Goal: Task Accomplishment & Management: Manage account settings

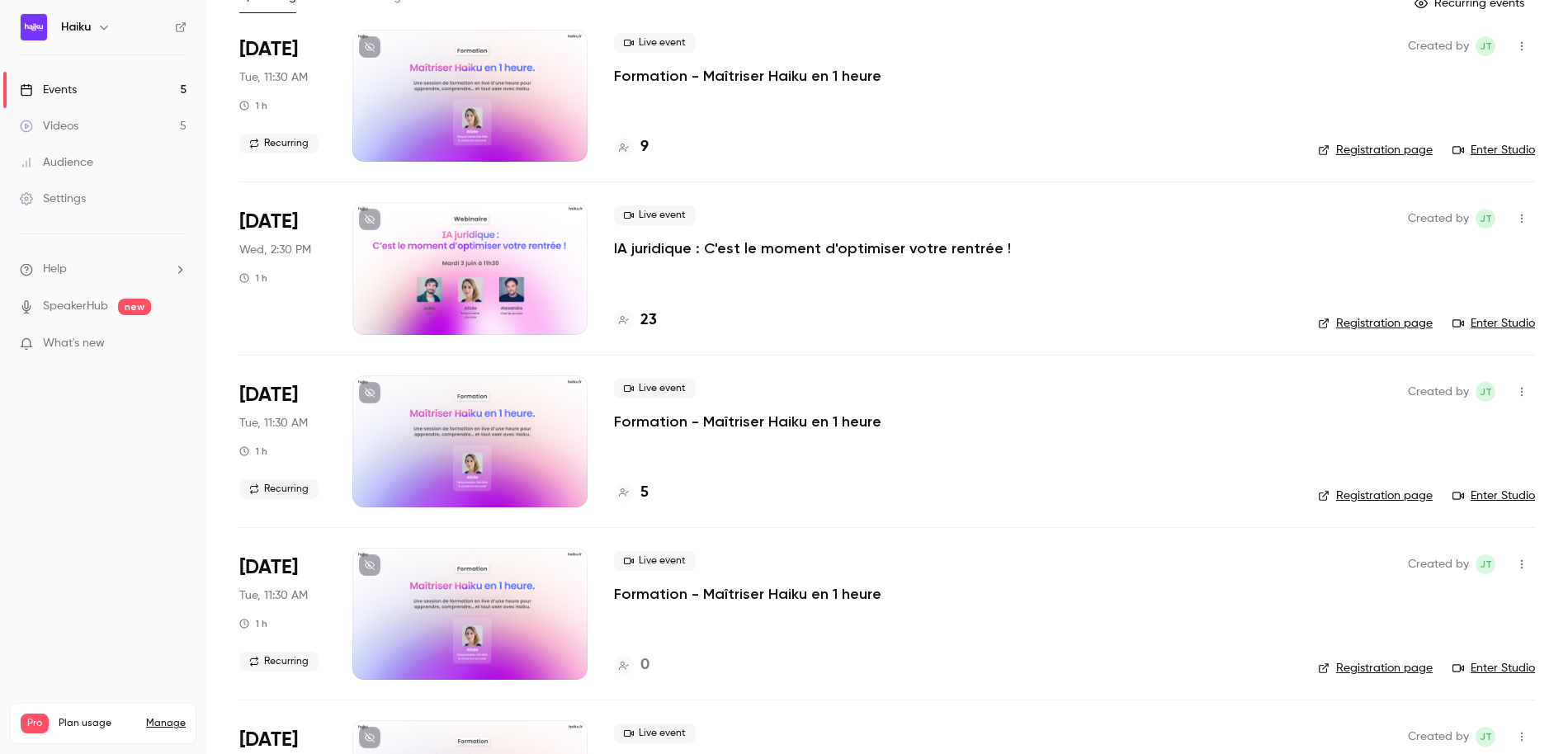
scroll to position [240, 0]
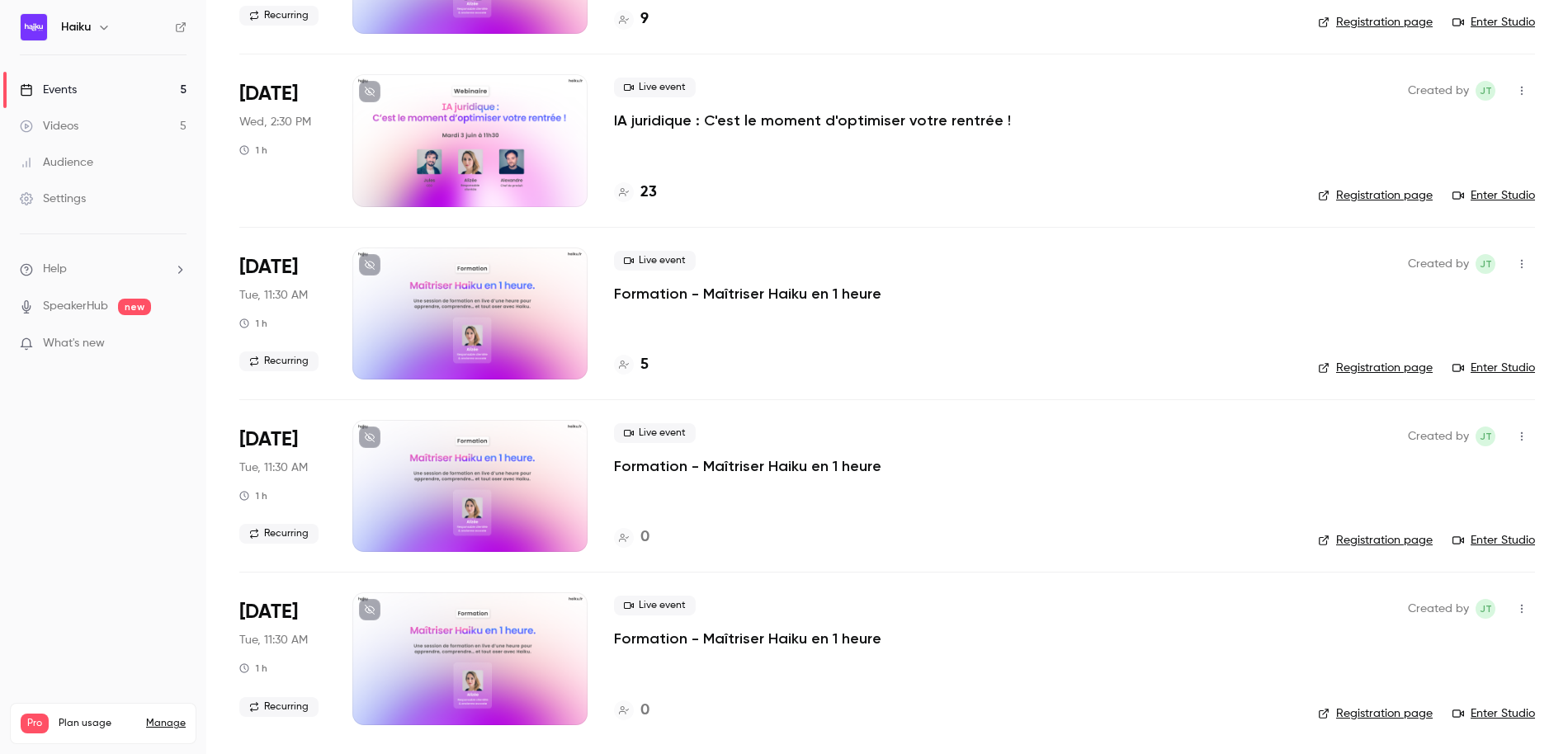
click at [509, 131] on div at bounding box center [470, 140] width 235 height 132
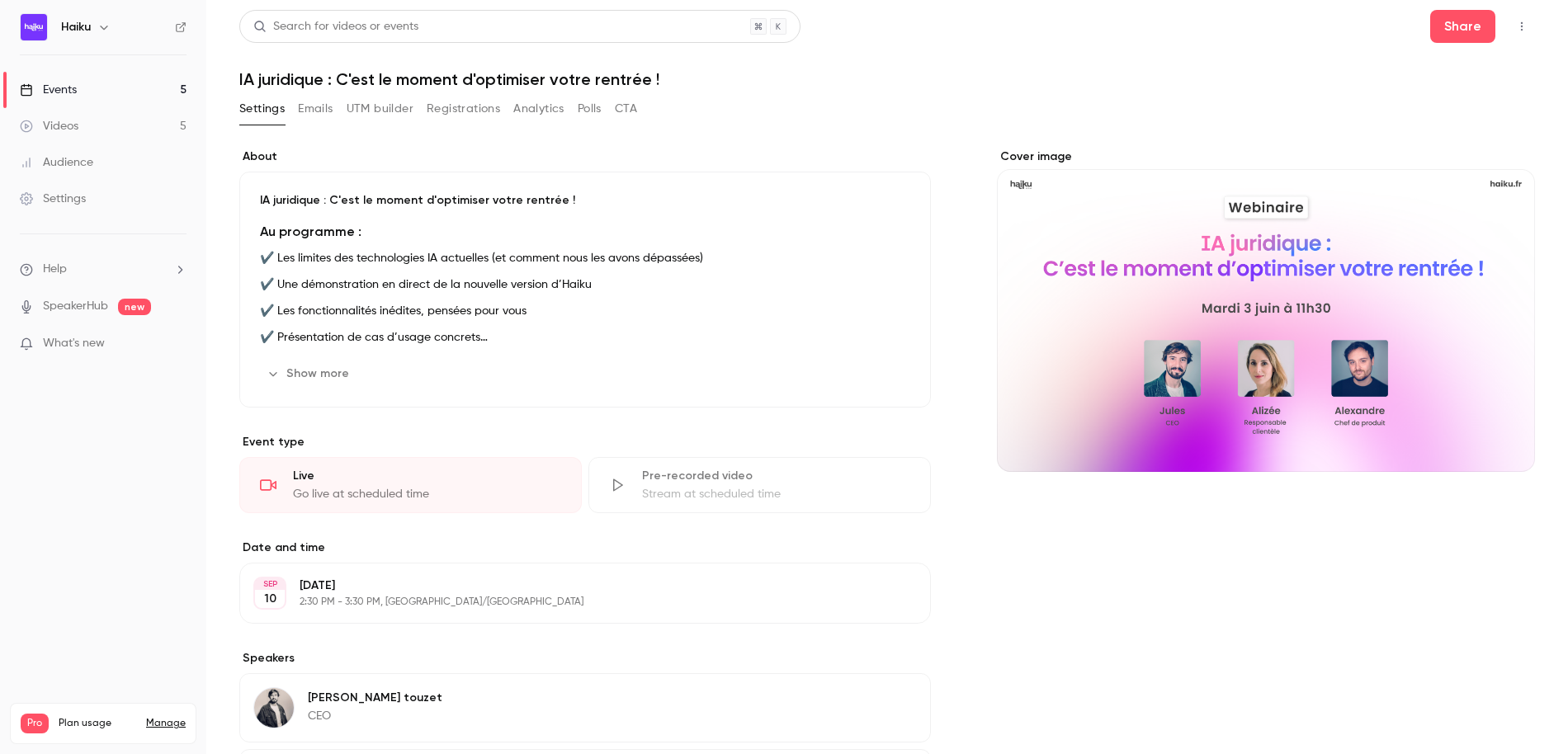
click at [465, 113] on button "Registrations" at bounding box center [463, 108] width 74 height 27
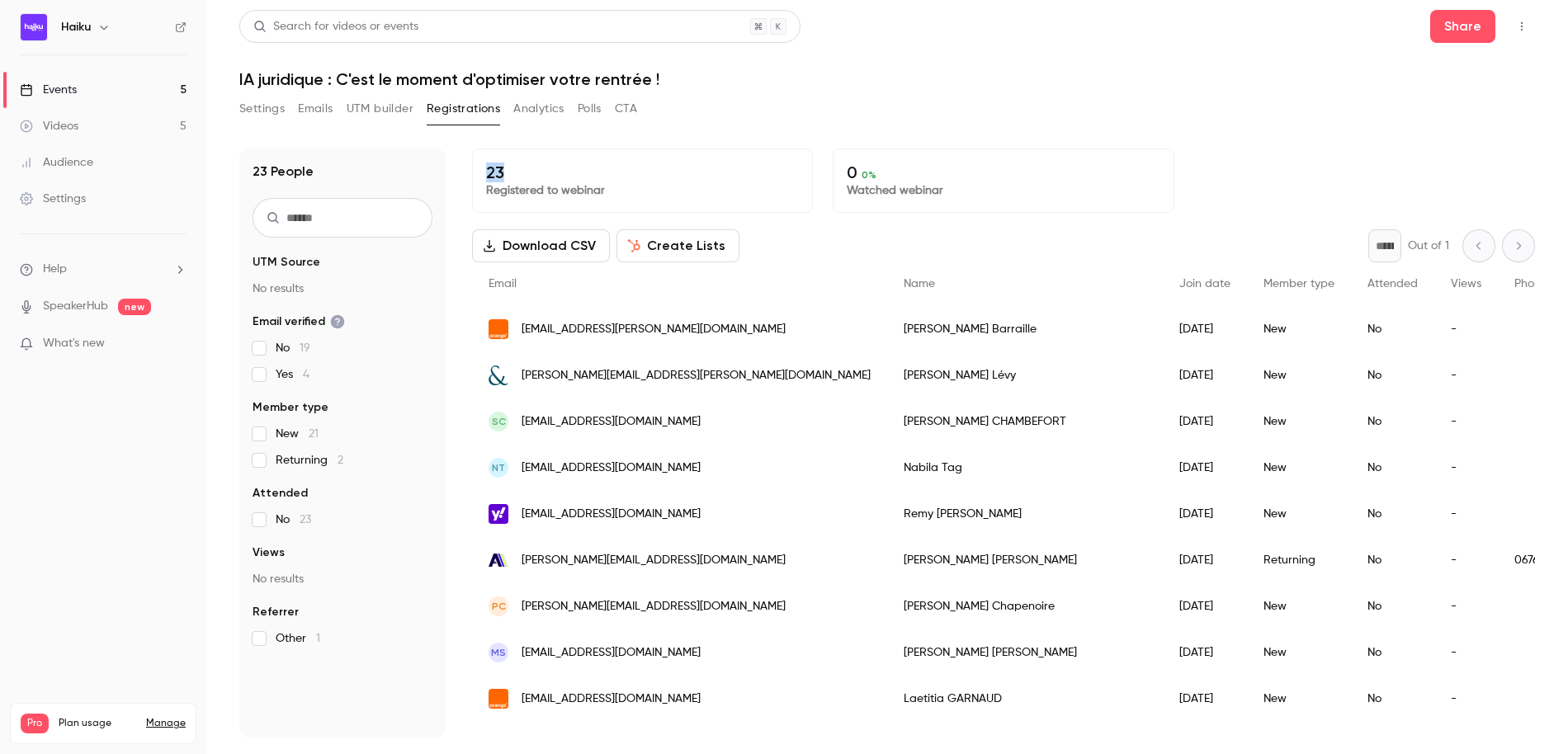
drag, startPoint x: 487, startPoint y: 170, endPoint x: 518, endPoint y: 170, distance: 31.0
click at [518, 170] on p "23" at bounding box center [643, 172] width 313 height 20
click at [706, 122] on div "Settings Emails UTM builder Registrations Analytics Polls CTA" at bounding box center [887, 112] width 1295 height 33
drag, startPoint x: 661, startPoint y: 78, endPoint x: 666, endPoint y: 69, distance: 10.3
click at [666, 69] on h1 "IA juridique : C'est le moment d'optimiser votre rentrée !" at bounding box center [887, 79] width 1295 height 20
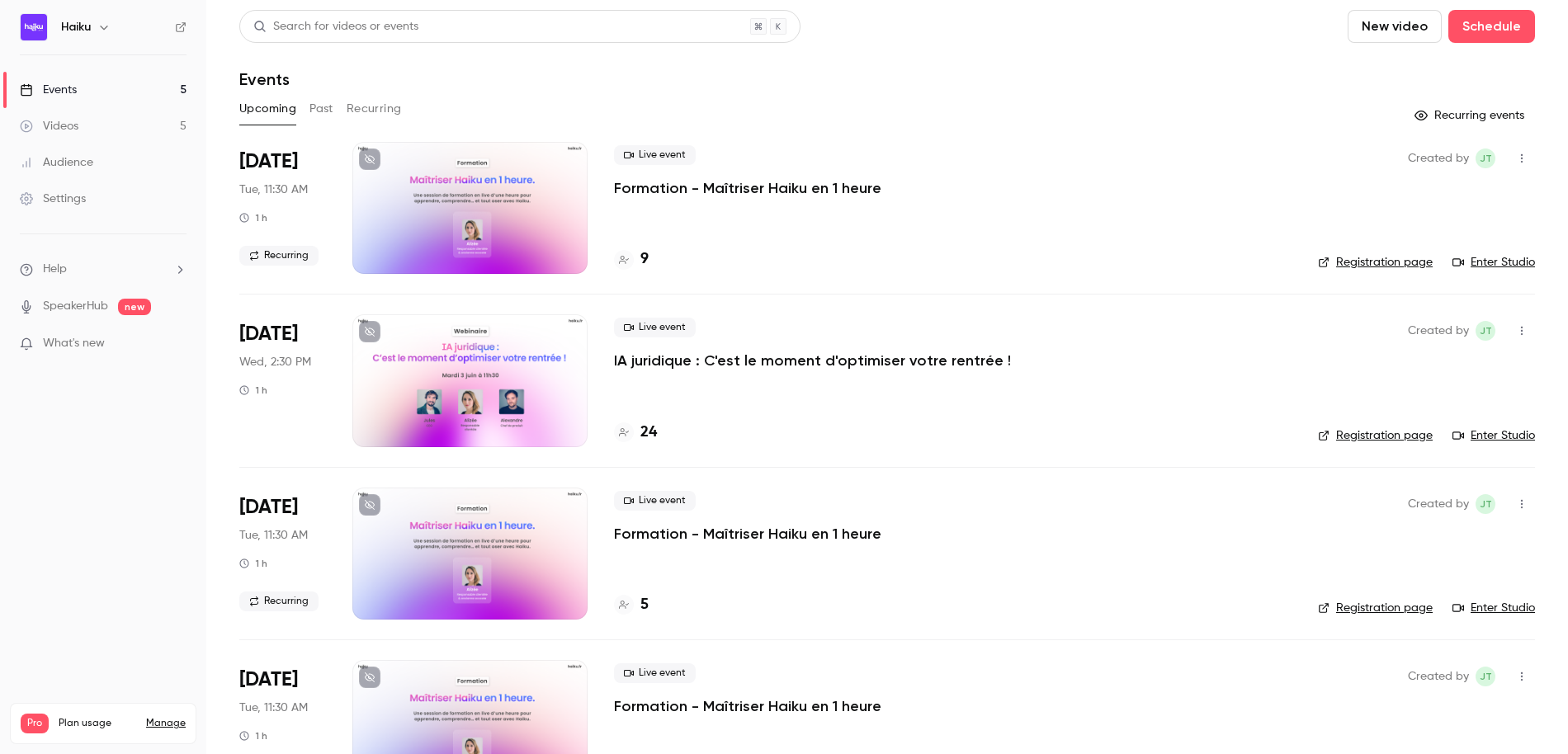
click at [356, 106] on button "Recurring" at bounding box center [374, 108] width 55 height 27
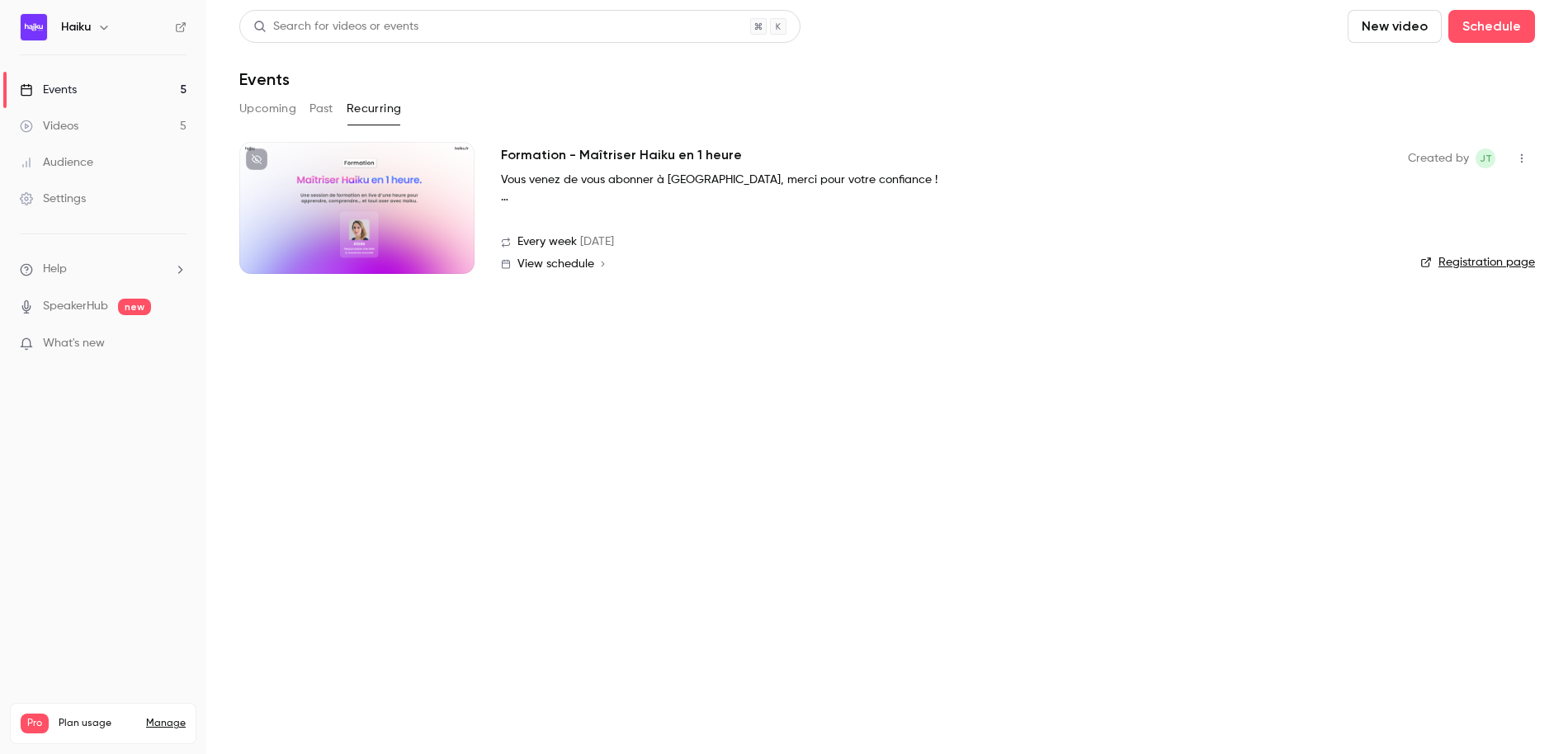
click at [1524, 154] on icon "button" at bounding box center [1521, 158] width 13 height 12
click at [1396, 197] on div "Share" at bounding box center [1458, 200] width 125 height 17
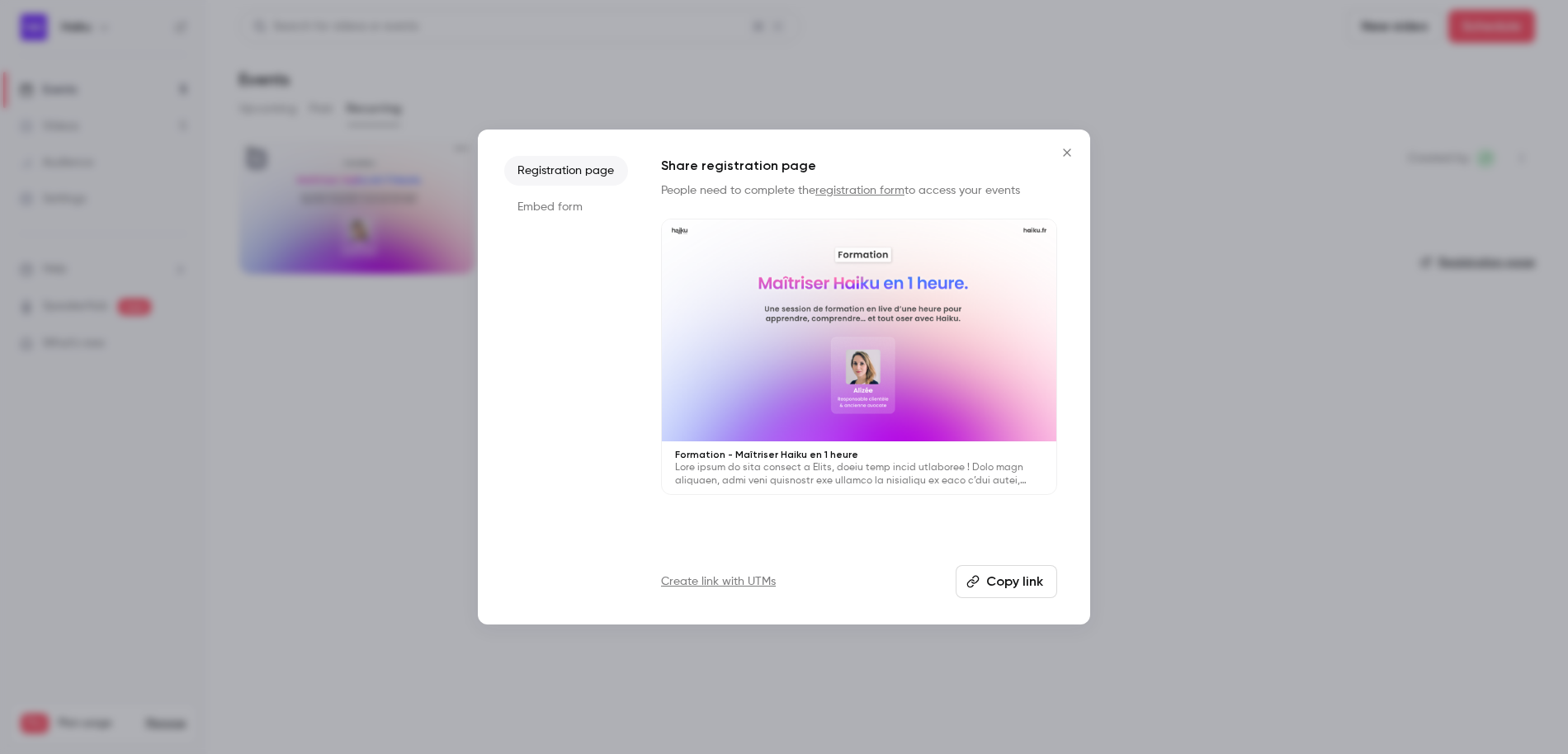
click at [554, 206] on li "Embed form" at bounding box center [566, 207] width 124 height 30
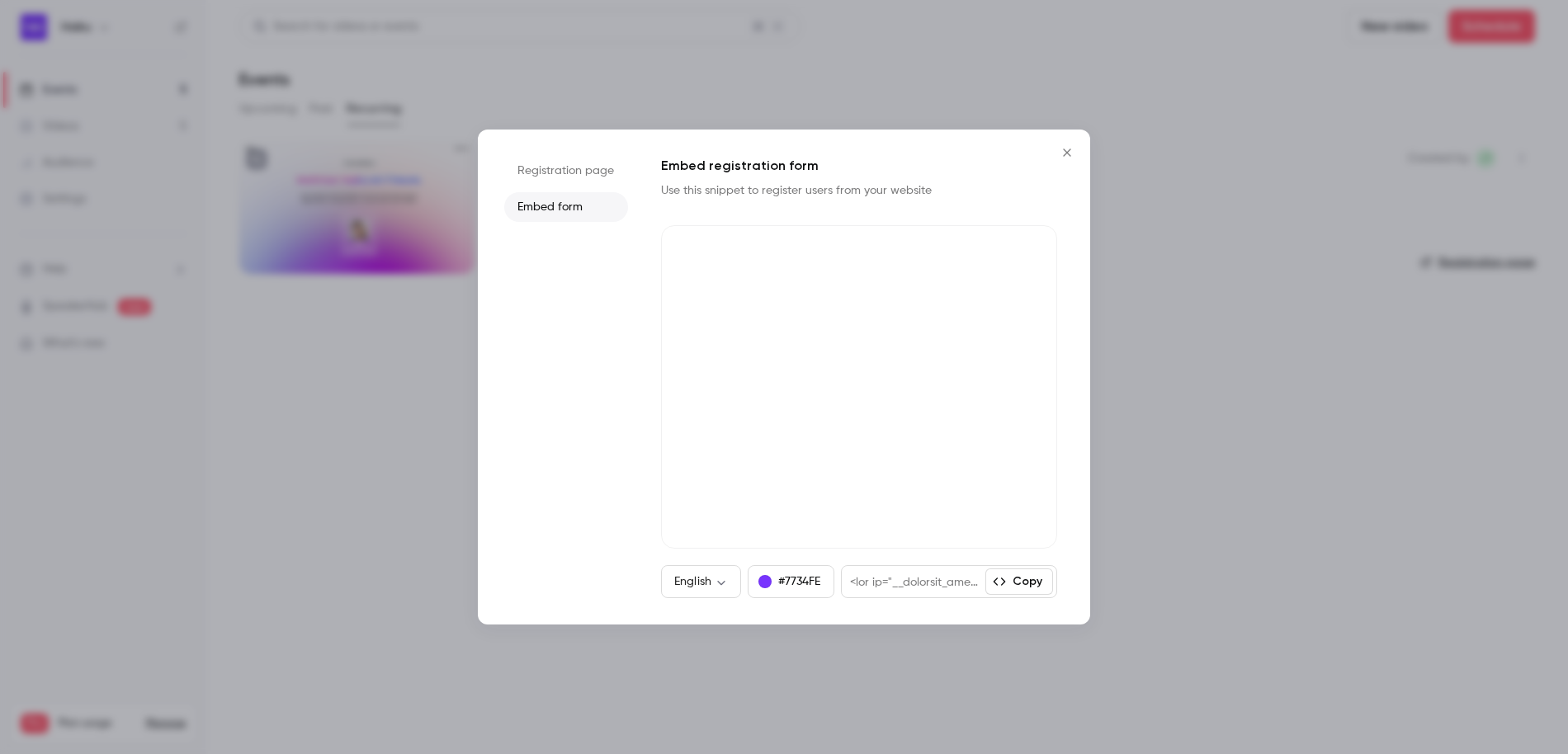
click at [1067, 156] on icon "Close" at bounding box center [1067, 152] width 20 height 13
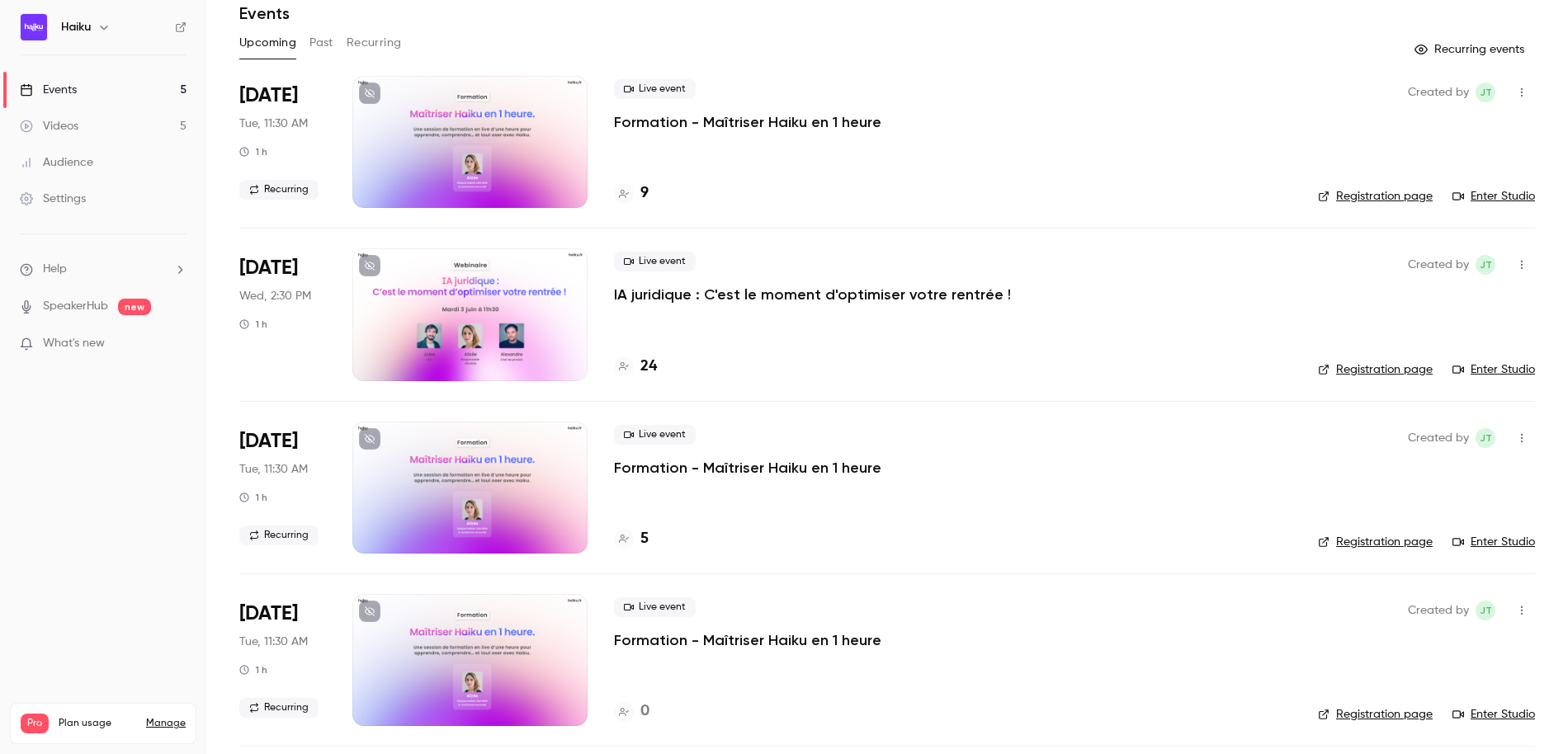
scroll to position [72, 0]
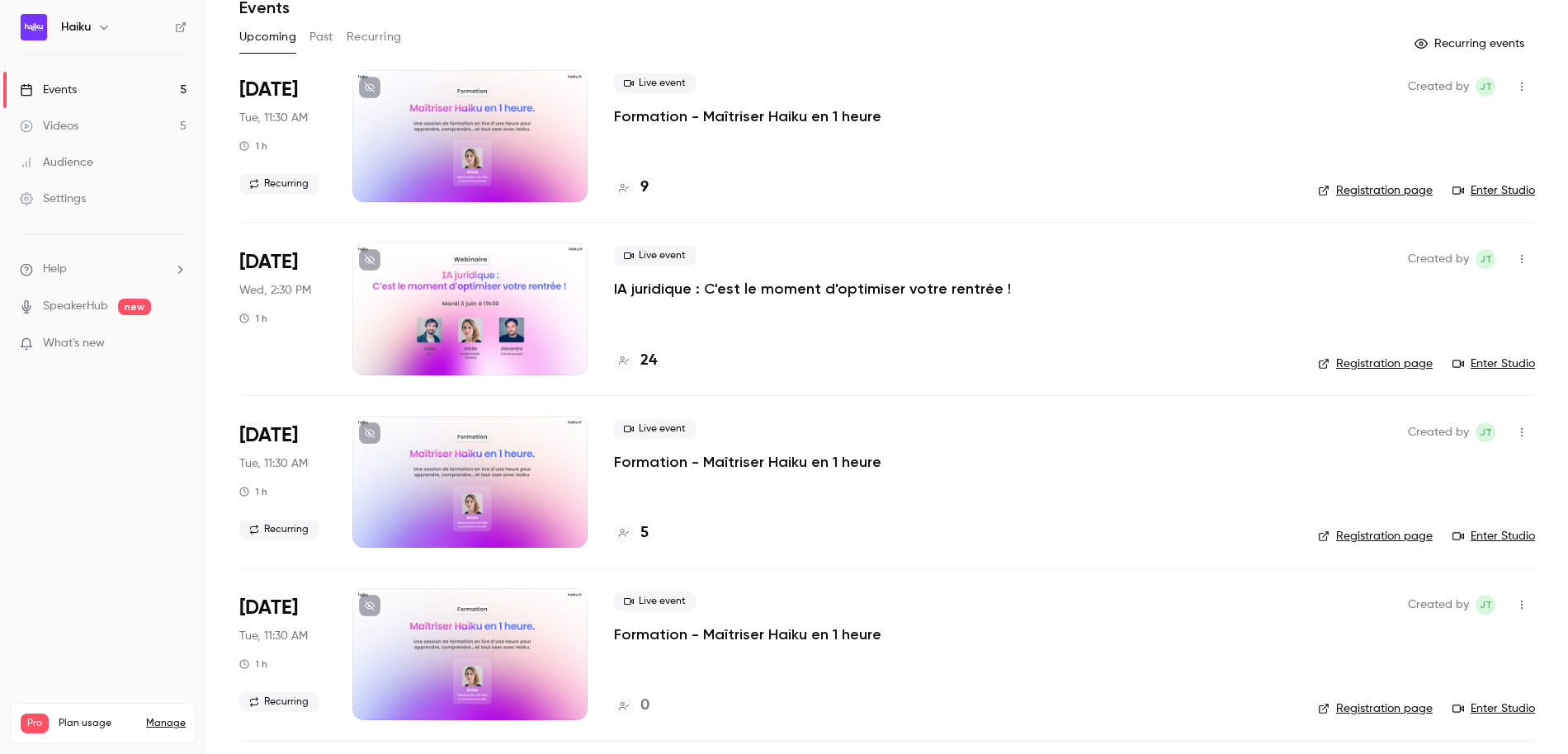
click at [470, 311] on div at bounding box center [470, 308] width 235 height 132
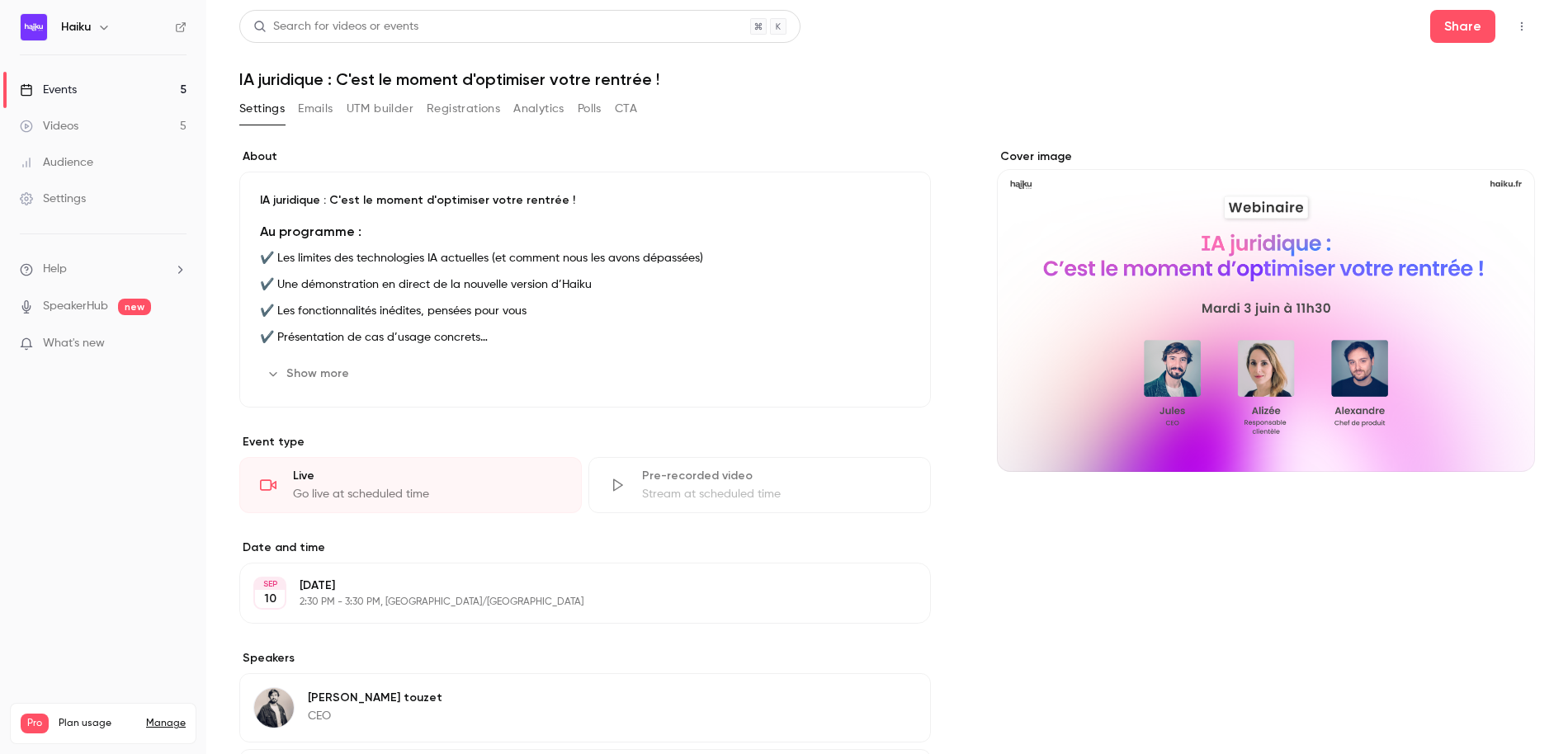
click at [442, 110] on button "Registrations" at bounding box center [463, 108] width 74 height 27
